Goal: Communication & Community: Answer question/provide support

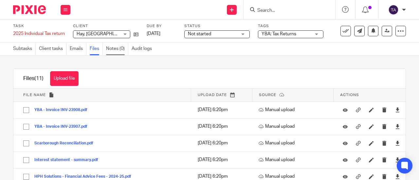
click at [125, 48] on link "Notes (0)" at bounding box center [117, 49] width 22 height 13
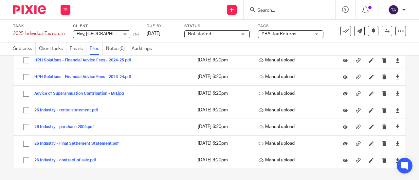
scroll to position [118, 0]
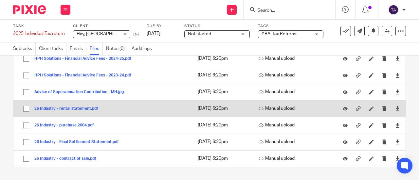
click at [84, 111] on button "26 Industry - rental statement.pdf" at bounding box center [68, 109] width 69 height 5
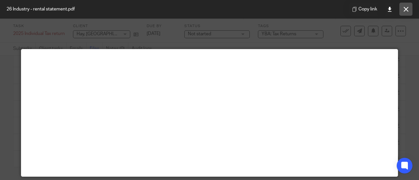
click at [401, 11] on button at bounding box center [405, 9] width 13 height 13
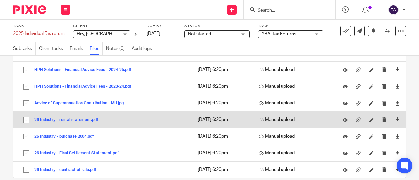
scroll to position [108, 0]
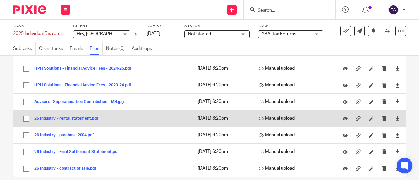
click at [77, 122] on td "26 Industry - rental statement.pdf 26 Industry - rental statement Save" at bounding box center [102, 118] width 178 height 17
click at [84, 117] on button "26 Industry - rental statement.pdf" at bounding box center [68, 119] width 69 height 5
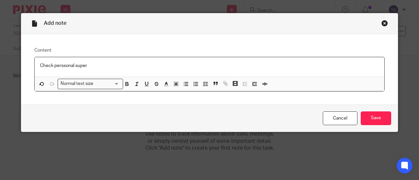
click at [62, 66] on p "Check perssonal super" at bounding box center [209, 66] width 339 height 7
click at [96, 67] on p "Check personal super" at bounding box center [209, 66] width 339 height 7
click at [374, 121] on input "Save" at bounding box center [376, 119] width 30 height 14
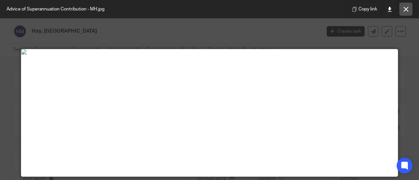
scroll to position [209, 0]
click at [408, 9] on icon at bounding box center [406, 9] width 5 height 5
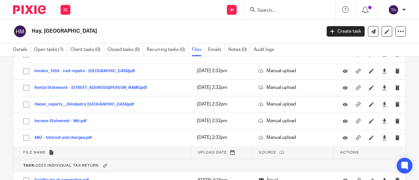
scroll to position [418, 0]
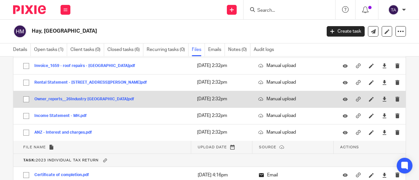
click at [74, 99] on button "Owner_reports__26Industry Malaga.pdf" at bounding box center [86, 99] width 105 height 5
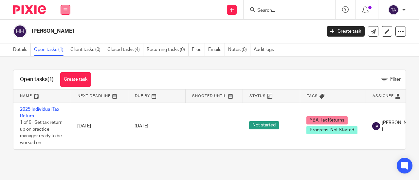
click at [66, 7] on button at bounding box center [66, 10] width 10 height 10
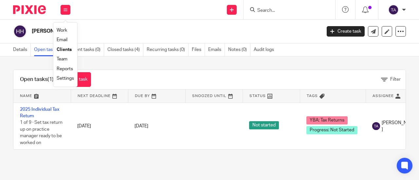
click at [65, 39] on link "Email" at bounding box center [62, 40] width 11 height 5
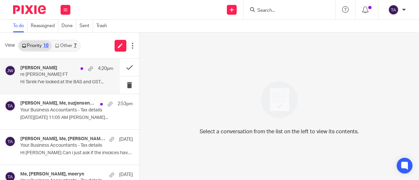
click at [66, 81] on p "Hi Tarek I've looked at the BAS and GST..." at bounding box center [66, 83] width 93 height 6
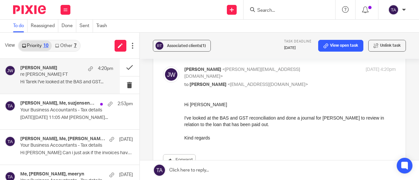
scroll to position [57, 0]
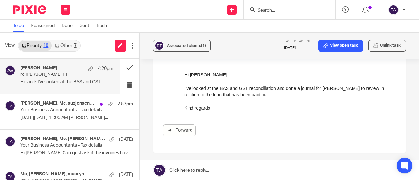
click at [211, 172] on link at bounding box center [279, 171] width 279 height 20
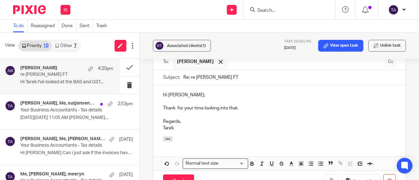
scroll to position [184, 0]
click at [174, 108] on p "Thank for your time looking into that." at bounding box center [279, 108] width 233 height 7
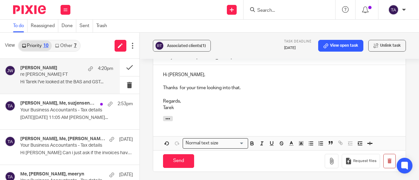
scroll to position [204, 0]
click at [178, 162] on input "Send" at bounding box center [178, 161] width 31 height 14
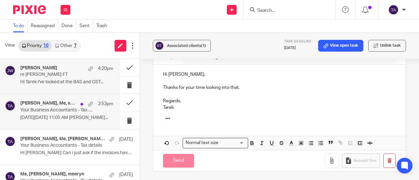
click at [66, 119] on p "[DATE][DATE] 11:05 AM [PERSON_NAME]..." at bounding box center [66, 118] width 93 height 6
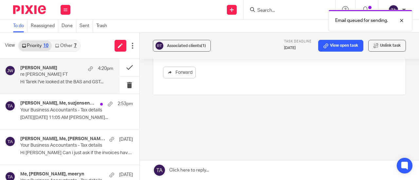
scroll to position [115, 0]
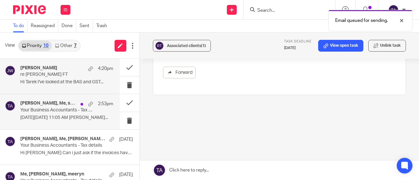
click at [51, 115] on div "[PERSON_NAME], Me, suzjensen99, [PERSON_NAME] 2:53pm Your Business Accountants …" at bounding box center [66, 112] width 93 height 22
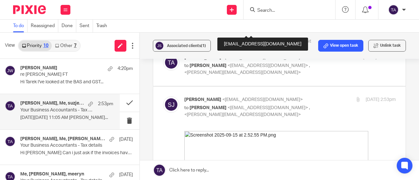
scroll to position [648, 0]
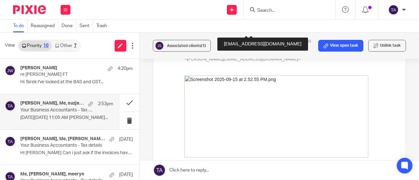
click at [265, 136] on img at bounding box center [276, 117] width 184 height 82
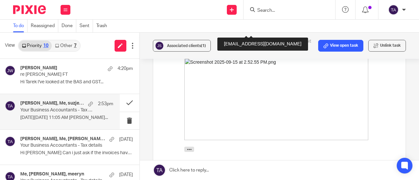
scroll to position [664, 0]
click at [282, 114] on img at bounding box center [276, 101] width 184 height 82
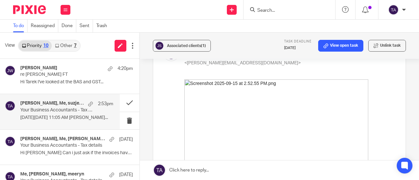
scroll to position [644, 0]
click at [283, 139] on img at bounding box center [276, 121] width 184 height 82
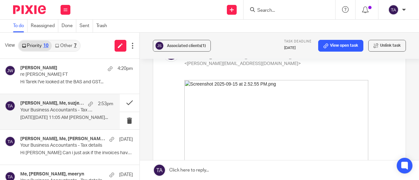
click at [201, 172] on link at bounding box center [279, 171] width 279 height 20
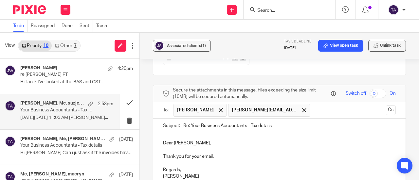
scroll to position [813, 0]
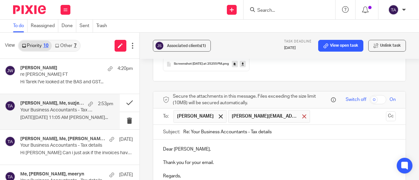
click at [301, 112] on div at bounding box center [305, 117] width 8 height 10
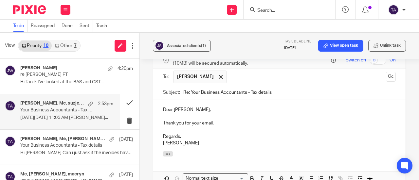
scroll to position [862, 0]
